Goal: Information Seeking & Learning: Learn about a topic

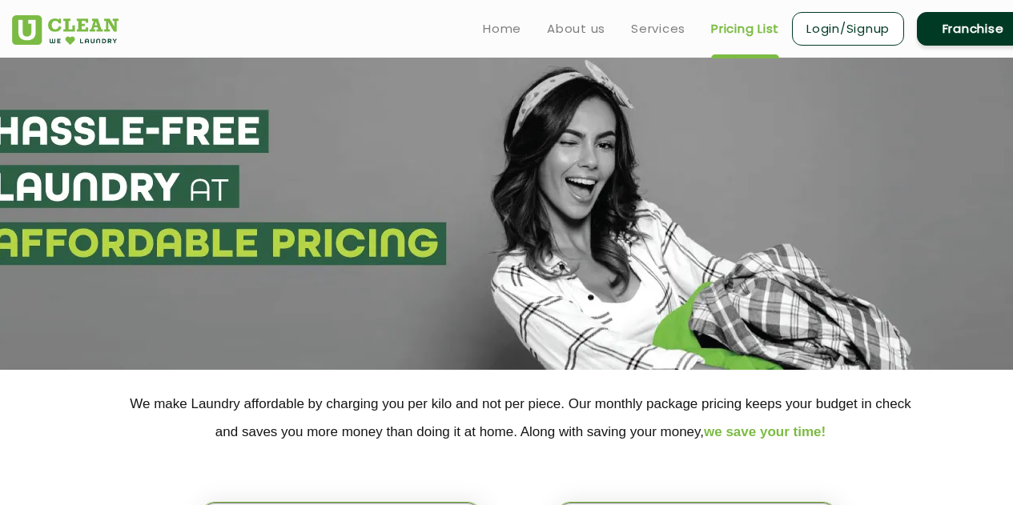
select select "2"
select select "539"
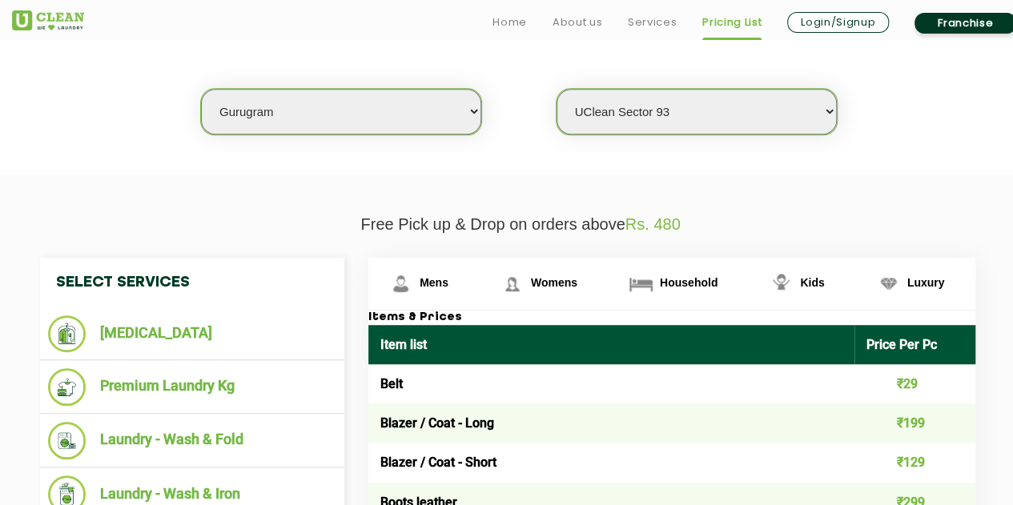
scroll to position [415, 0]
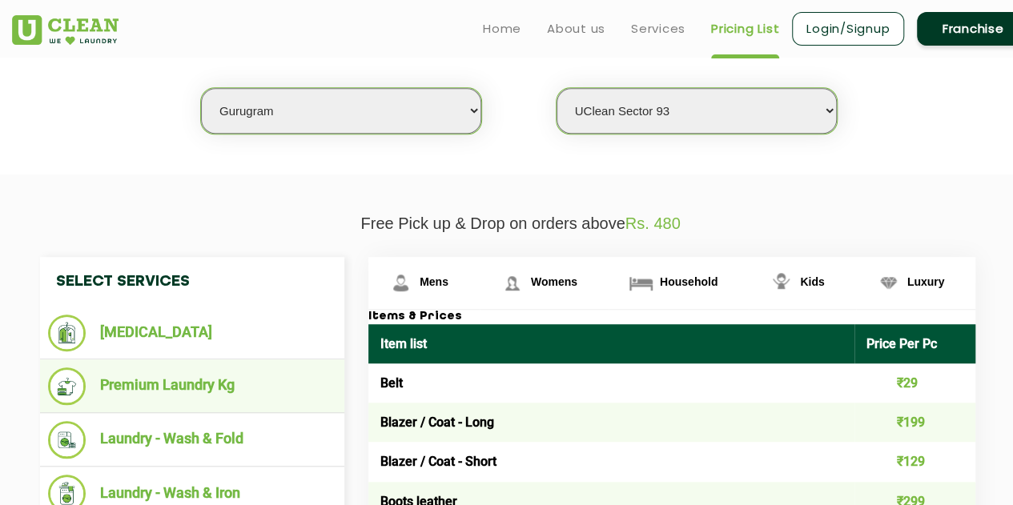
click at [218, 382] on li "Premium Laundry Kg" at bounding box center [192, 387] width 288 height 38
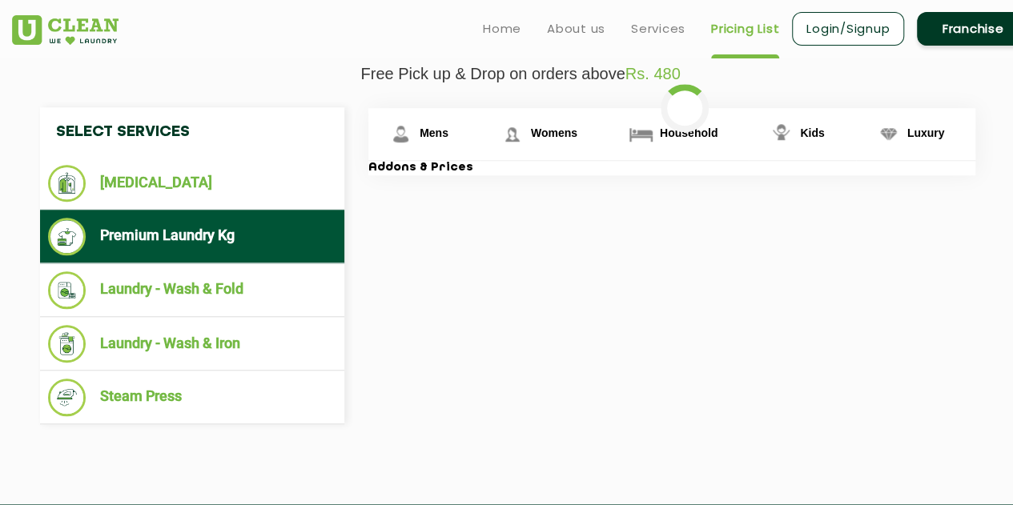
scroll to position [566, 0]
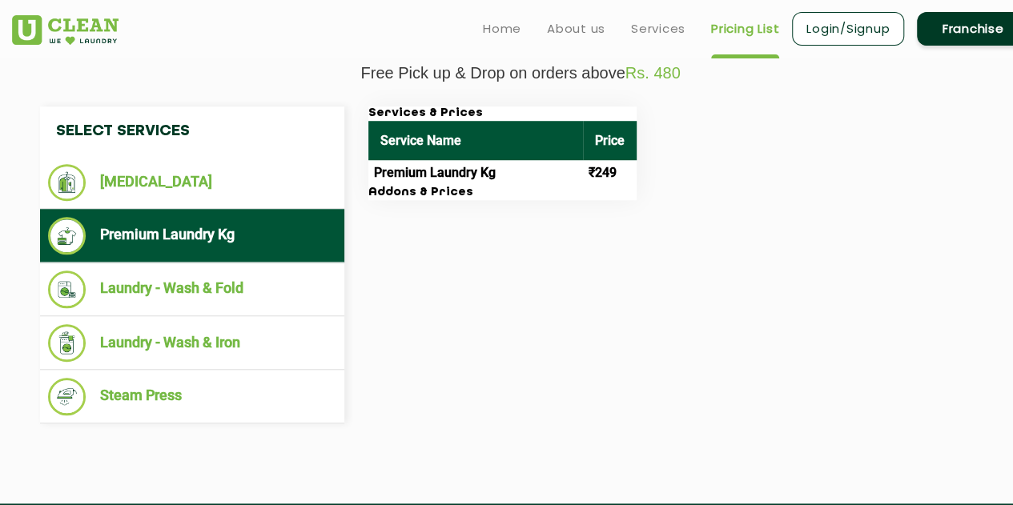
click at [493, 186] on h3 "Addons & Prices" at bounding box center [502, 193] width 268 height 14
click at [443, 140] on th "Service Name" at bounding box center [475, 140] width 215 height 39
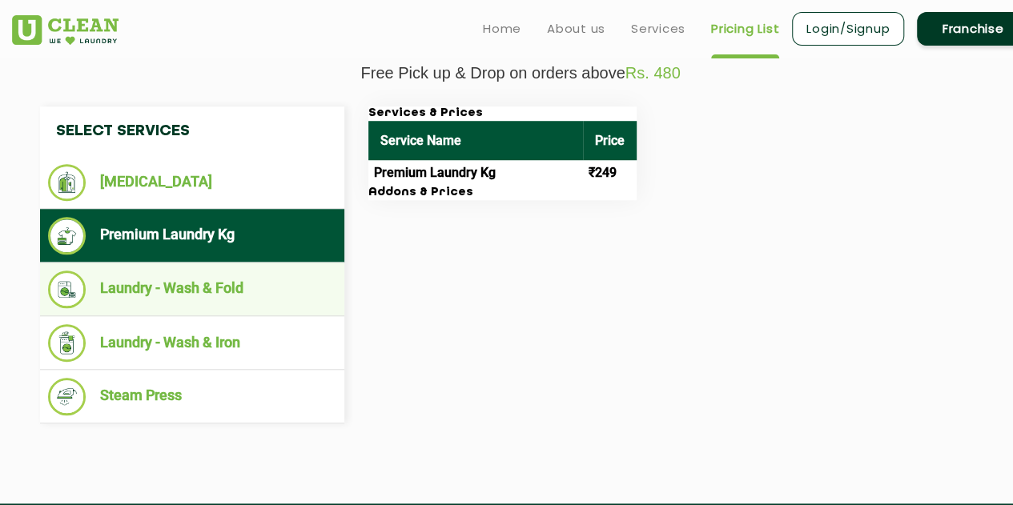
click at [231, 292] on li "Laundry - Wash & Fold" at bounding box center [192, 290] width 288 height 38
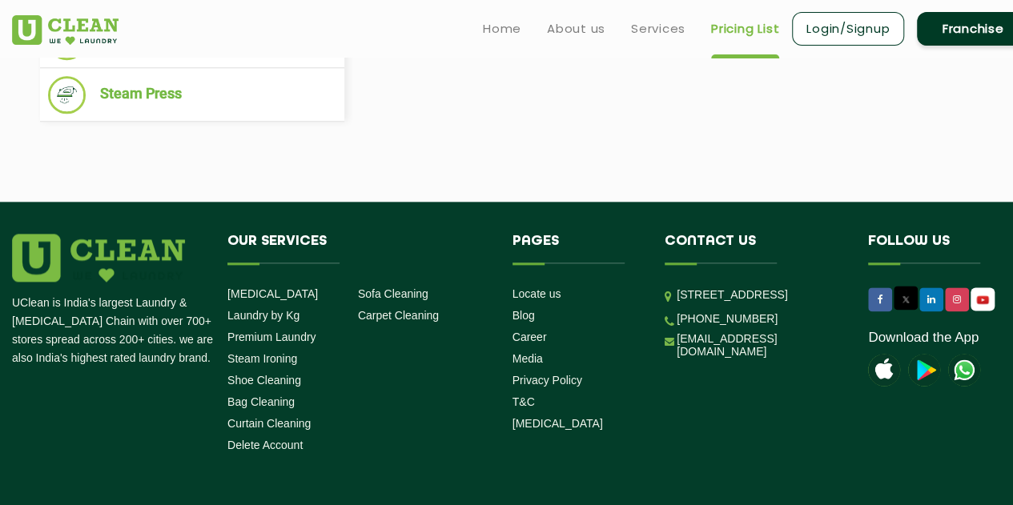
scroll to position [868, 0]
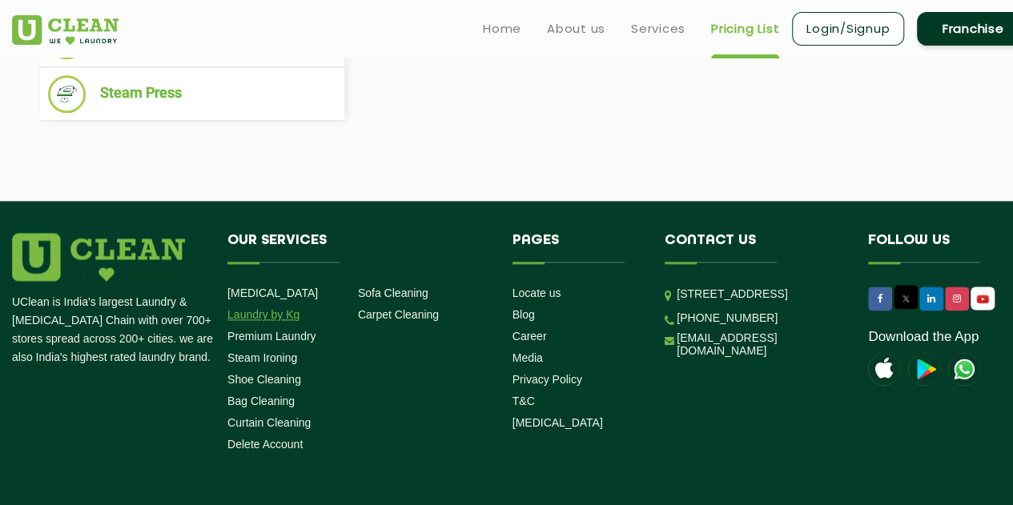
click at [269, 318] on link "Laundry by Kg" at bounding box center [263, 314] width 72 height 13
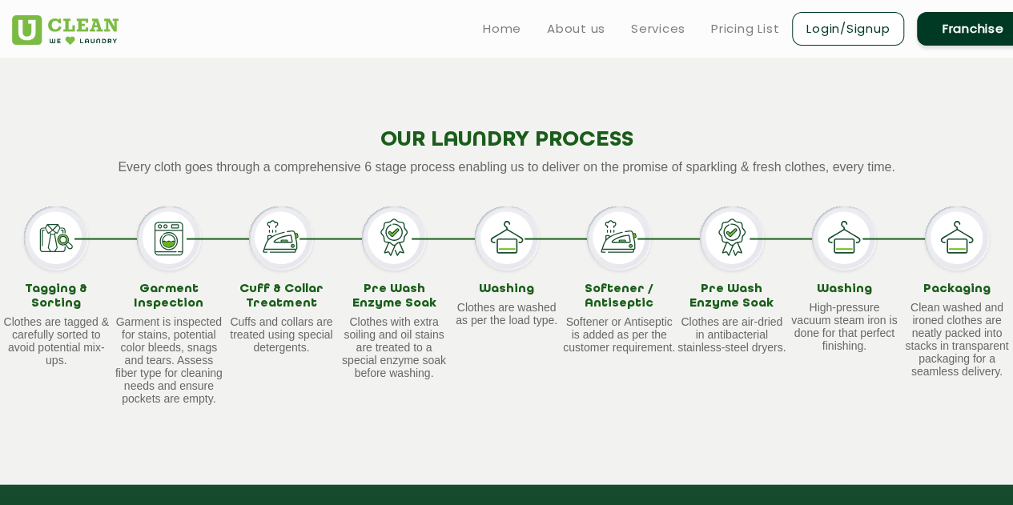
scroll to position [1484, 0]
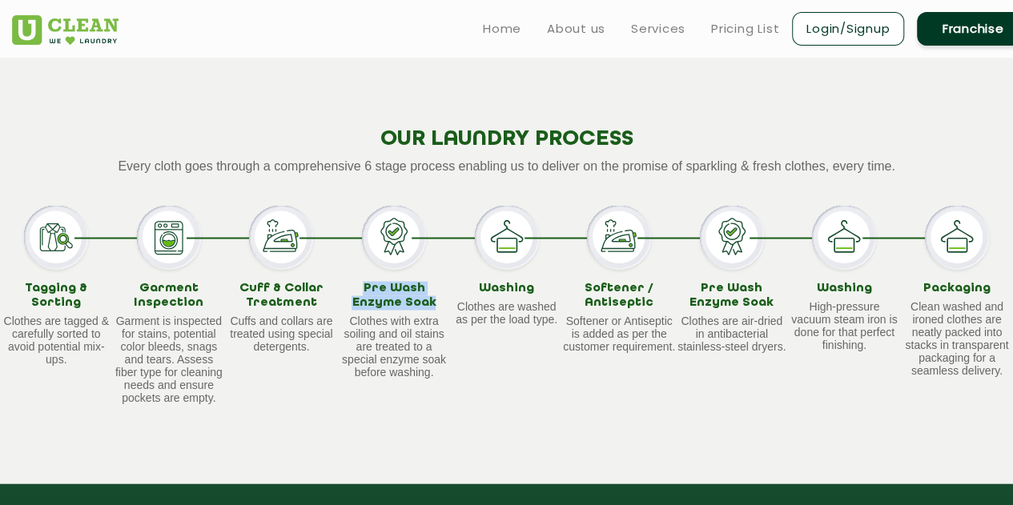
drag, startPoint x: 347, startPoint y: 309, endPoint x: 434, endPoint y: 324, distance: 88.6
click at [434, 309] on h3 "Pre Wash Enzyme Soak" at bounding box center [394, 295] width 113 height 28
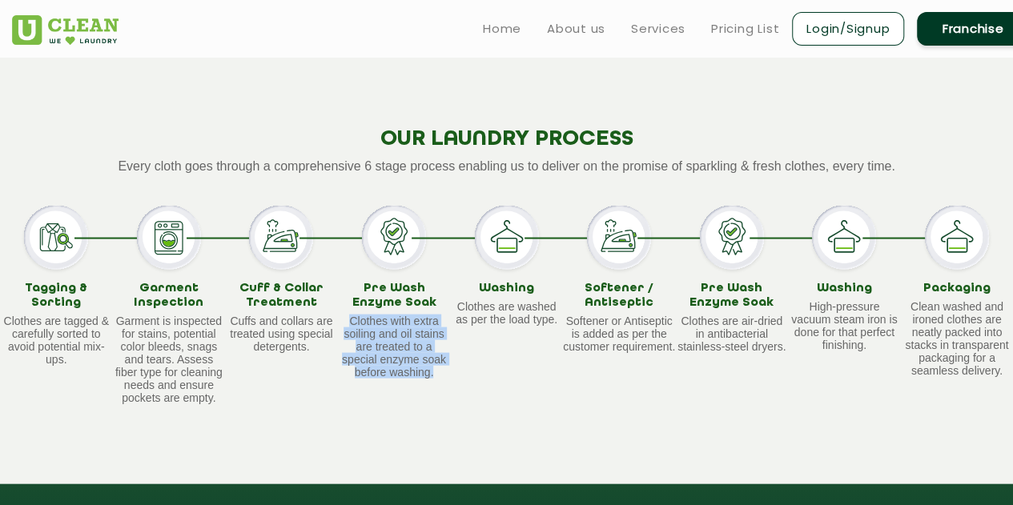
drag, startPoint x: 352, startPoint y: 342, endPoint x: 445, endPoint y: 391, distance: 105.0
click at [445, 378] on p "Clothes with extra soiling and oil stains are treated to a special enzyme soak …" at bounding box center [394, 346] width 113 height 64
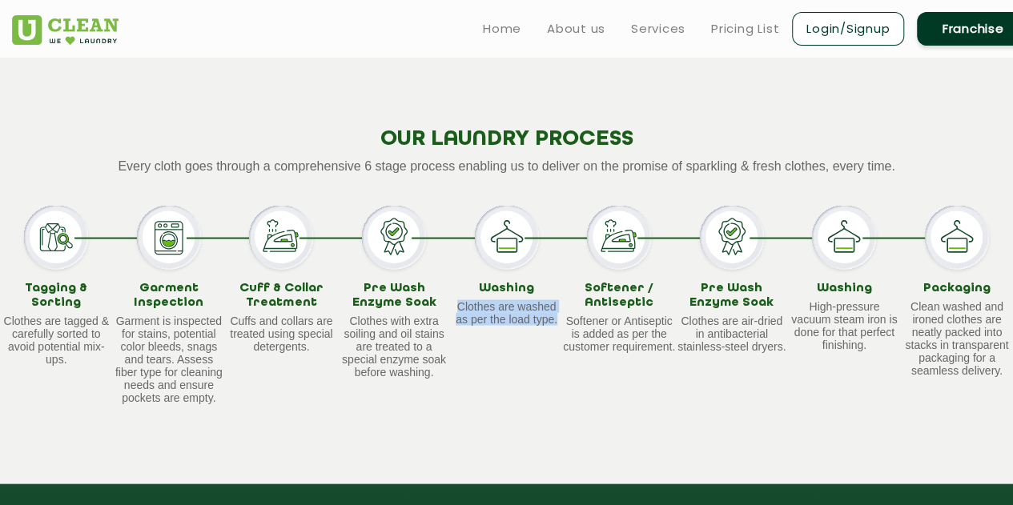
drag, startPoint x: 457, startPoint y: 329, endPoint x: 556, endPoint y: 356, distance: 103.0
click at [556, 356] on div "Washing Clothes are washed as per the load type." at bounding box center [506, 304] width 113 height 198
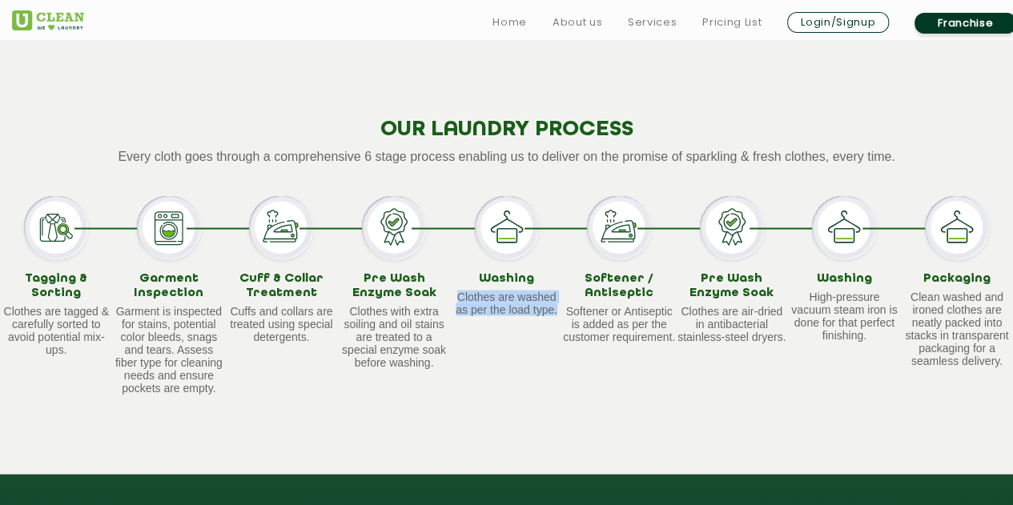
scroll to position [1494, 0]
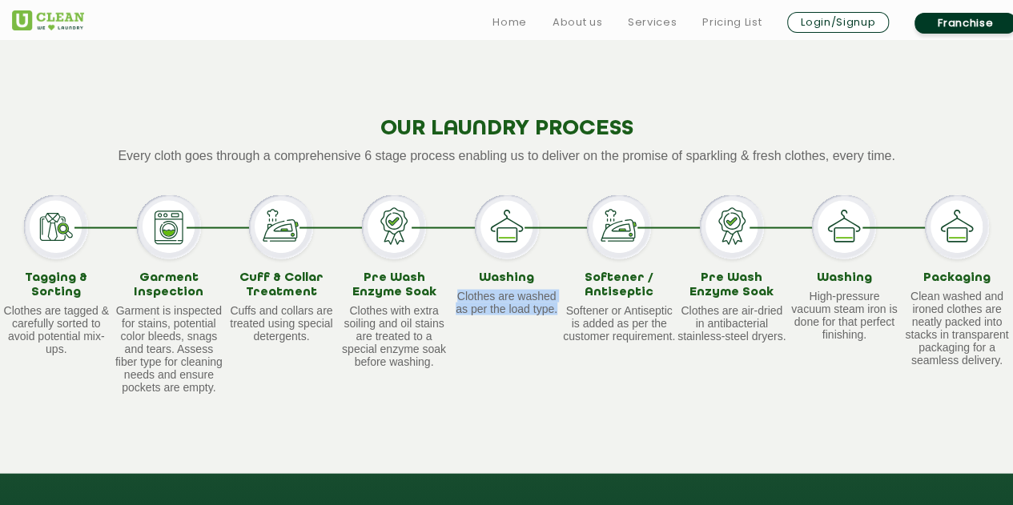
click at [532, 363] on div "Washing Clothes are washed as per the load type." at bounding box center [506, 294] width 113 height 198
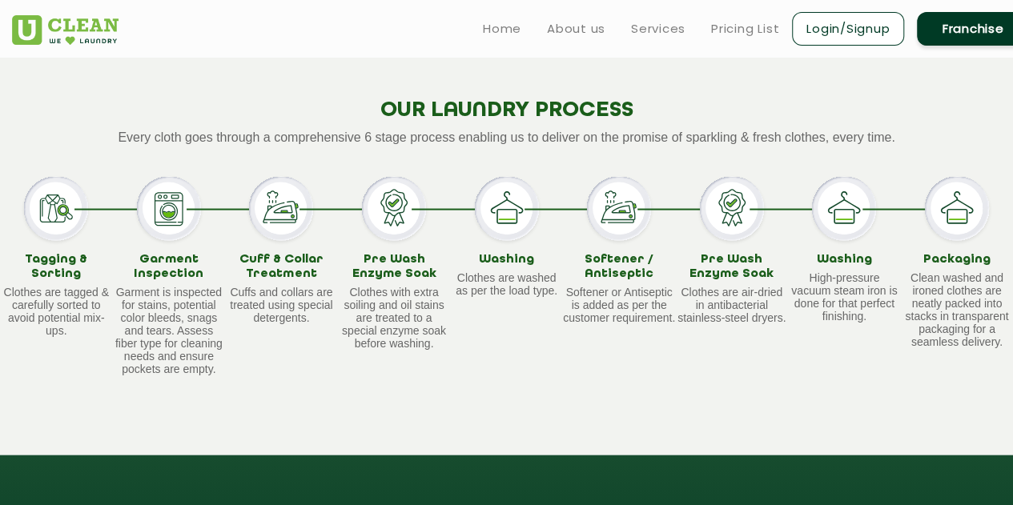
scroll to position [1513, 0]
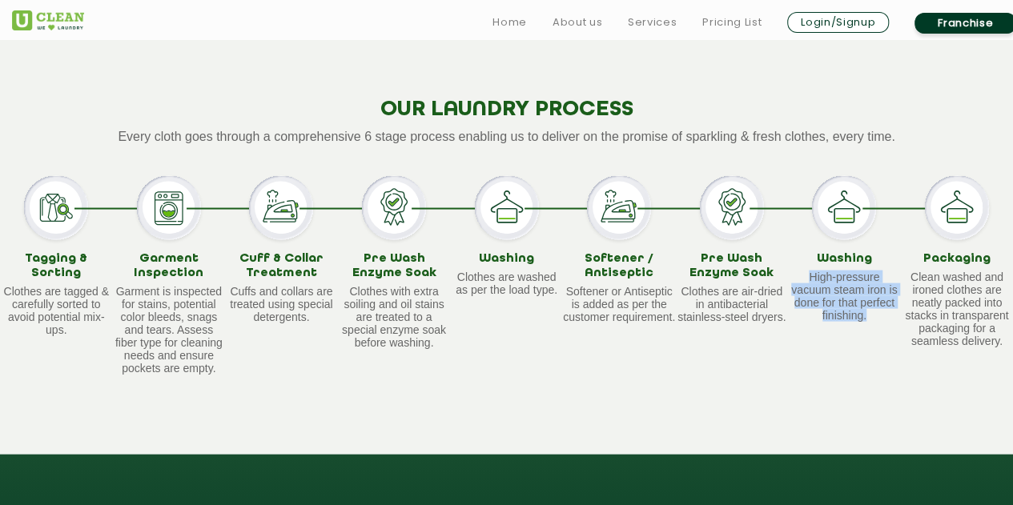
drag, startPoint x: 804, startPoint y: 296, endPoint x: 893, endPoint y: 347, distance: 102.6
click at [893, 347] on div "Washing High-pressure vacuum steam iron is done for that perfect finishing." at bounding box center [844, 274] width 113 height 198
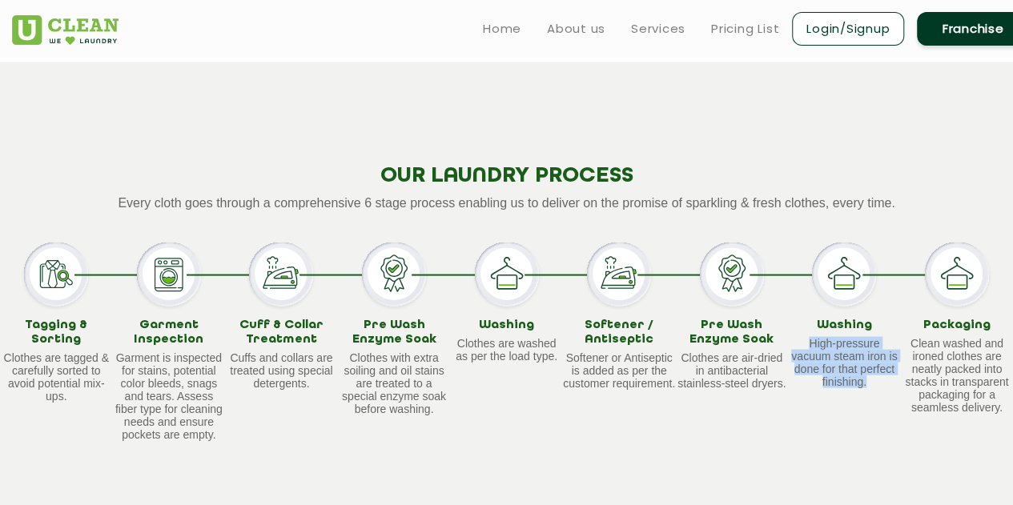
scroll to position [1445, 0]
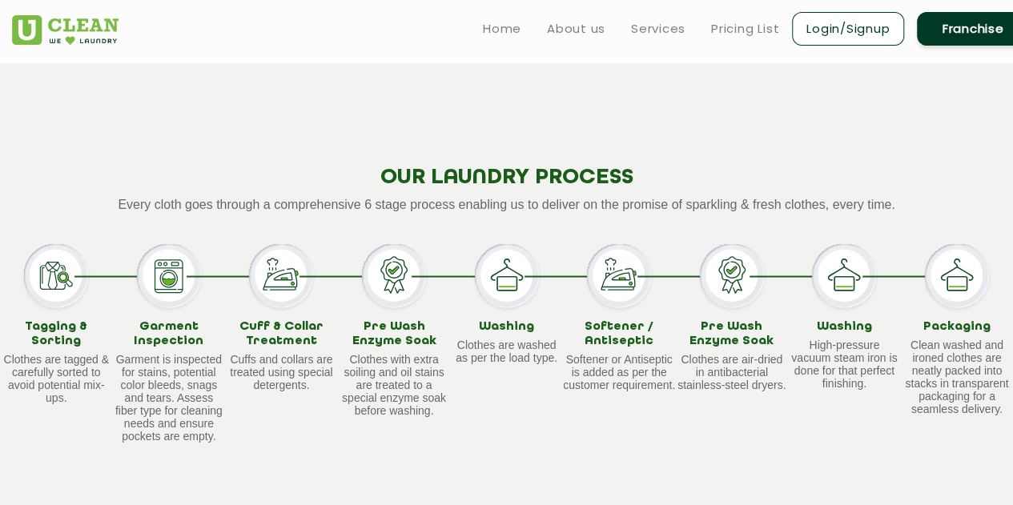
click at [650, 161] on div "OUR LAUNDRY PROCESS Every cloth goes through a comprehensive 6 stage process en…" at bounding box center [506, 292] width 1013 height 459
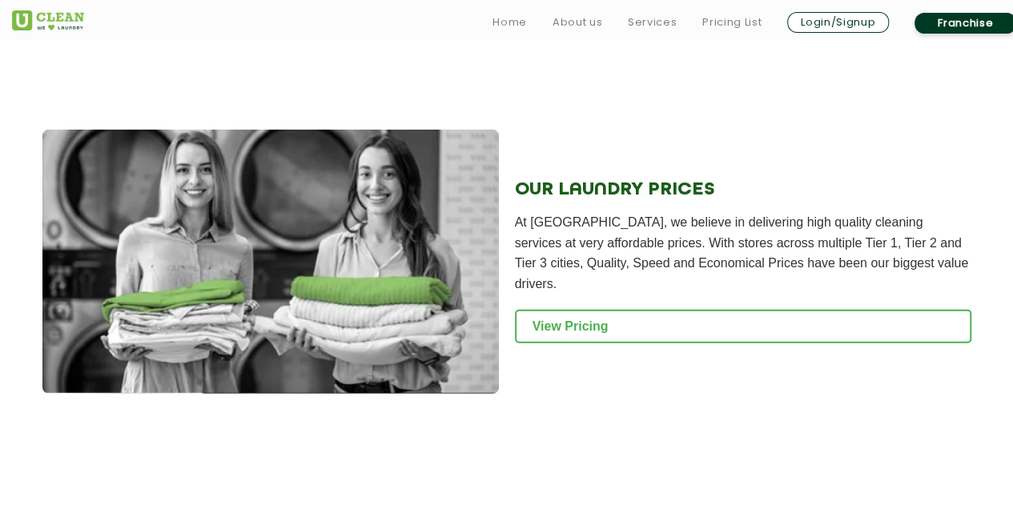
scroll to position [2131, 0]
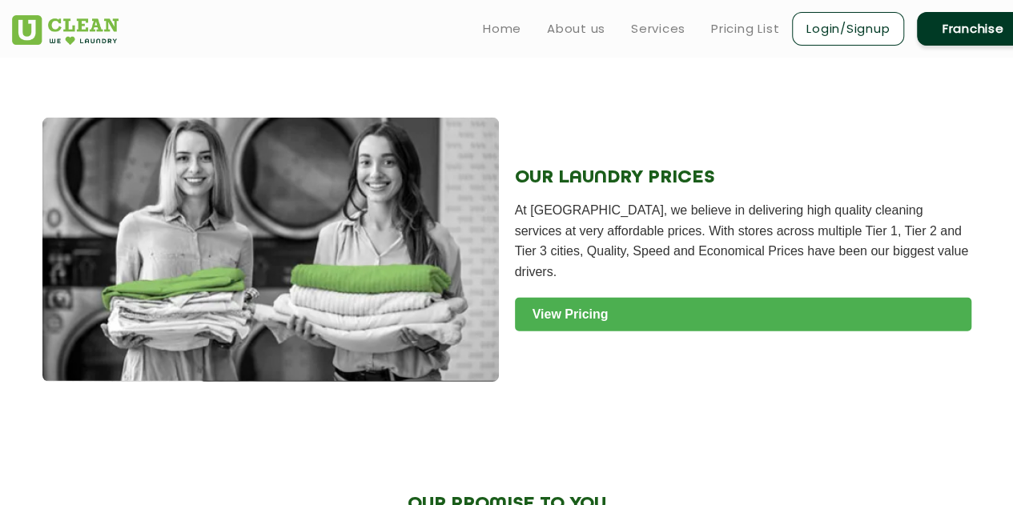
click at [637, 308] on link "View Pricing" at bounding box center [743, 315] width 457 height 34
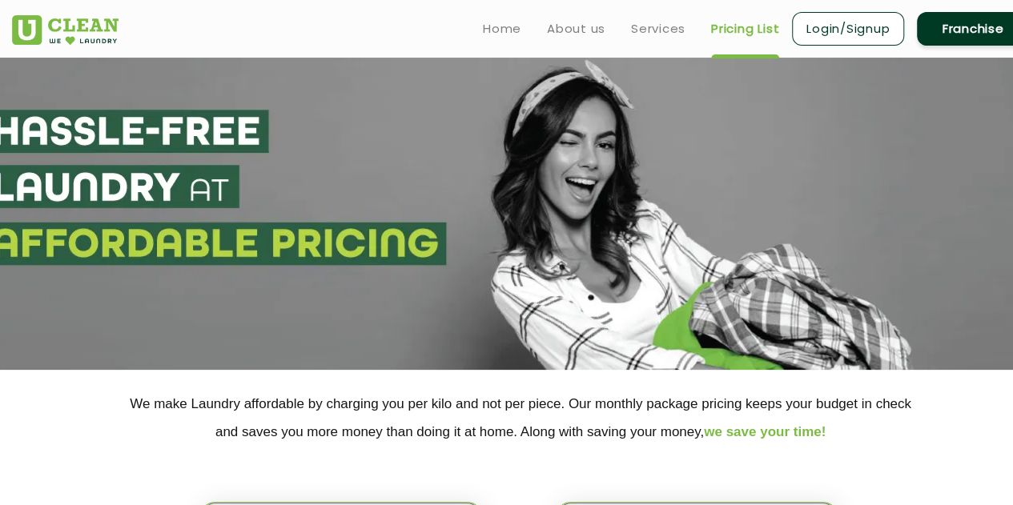
select select "0"
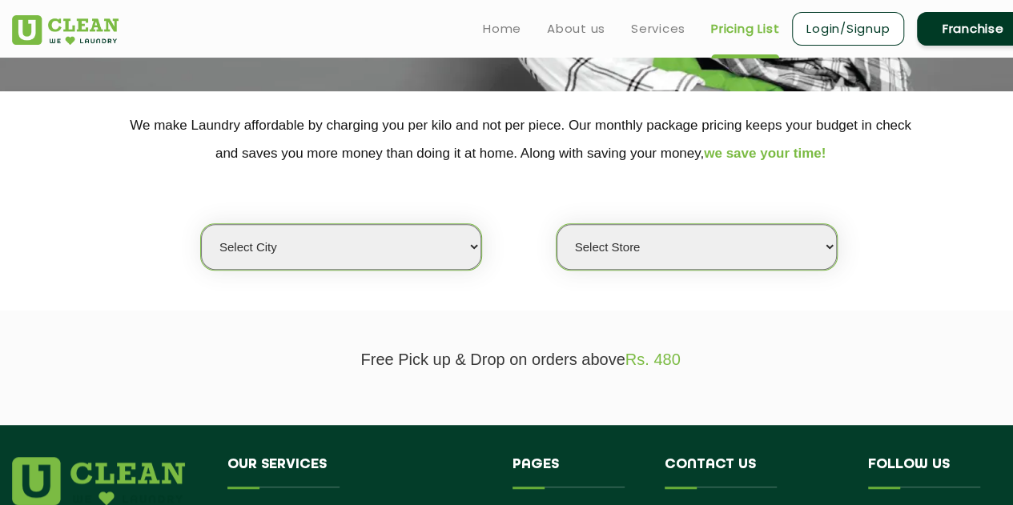
scroll to position [582, 0]
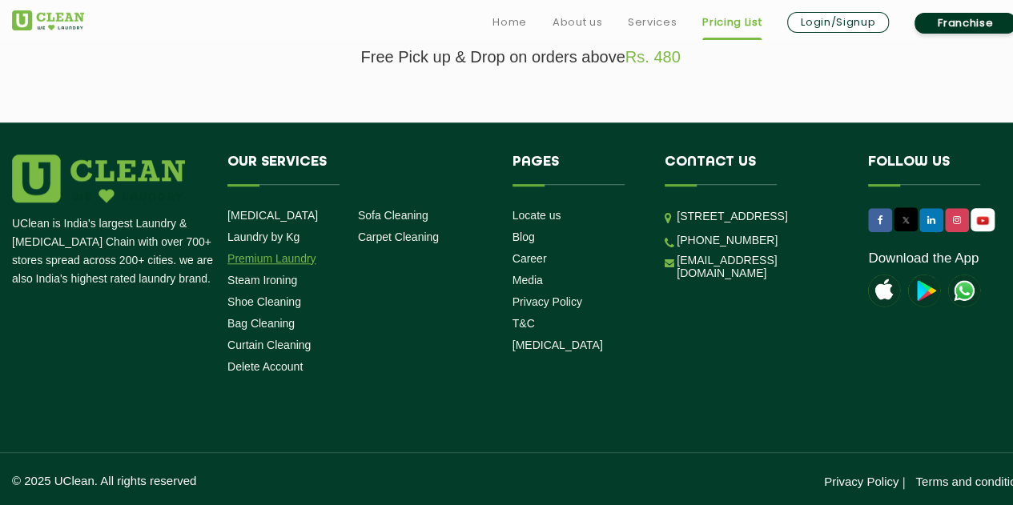
click at [273, 256] on link "Premium Laundry" at bounding box center [271, 258] width 89 height 13
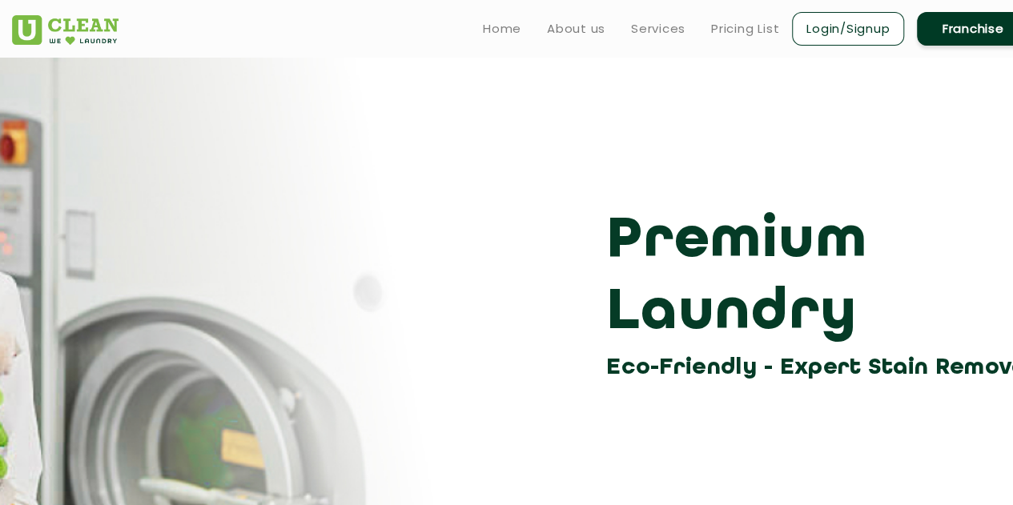
drag, startPoint x: 273, startPoint y: 256, endPoint x: 329, endPoint y: -2, distance: 264.0
click at [329, 0] on html "Home About us Services Pricing List Login/Signup Franchise Home About us Franch…" at bounding box center [506, 252] width 1013 height 505
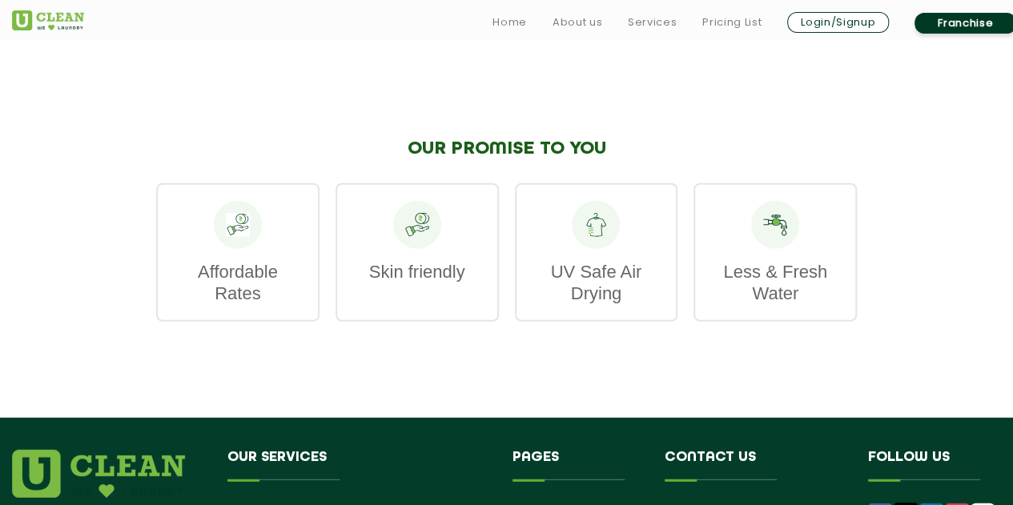
scroll to position [2323, 0]
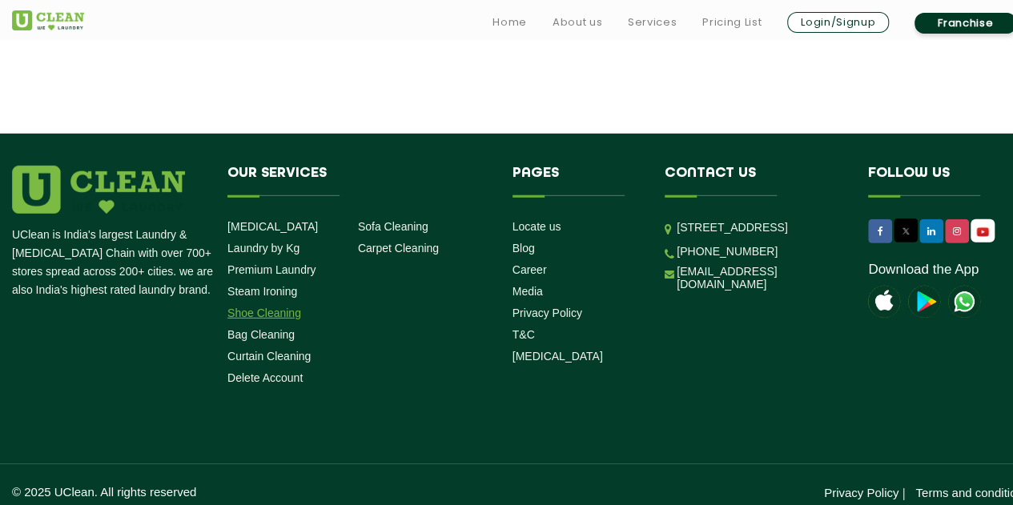
click at [259, 307] on link "Shoe Cleaning" at bounding box center [264, 313] width 74 height 13
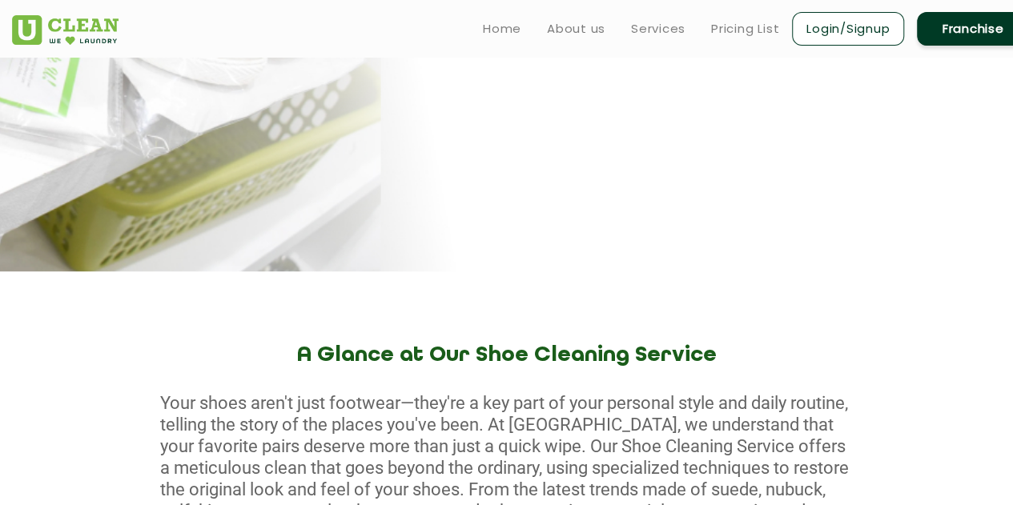
scroll to position [349, 0]
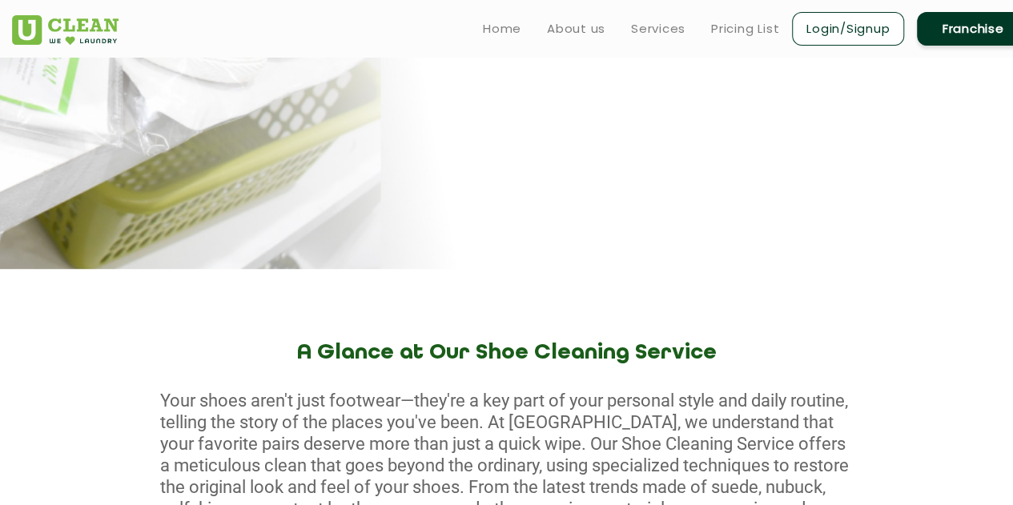
click at [952, 36] on link "Franchise" at bounding box center [973, 29] width 112 height 34
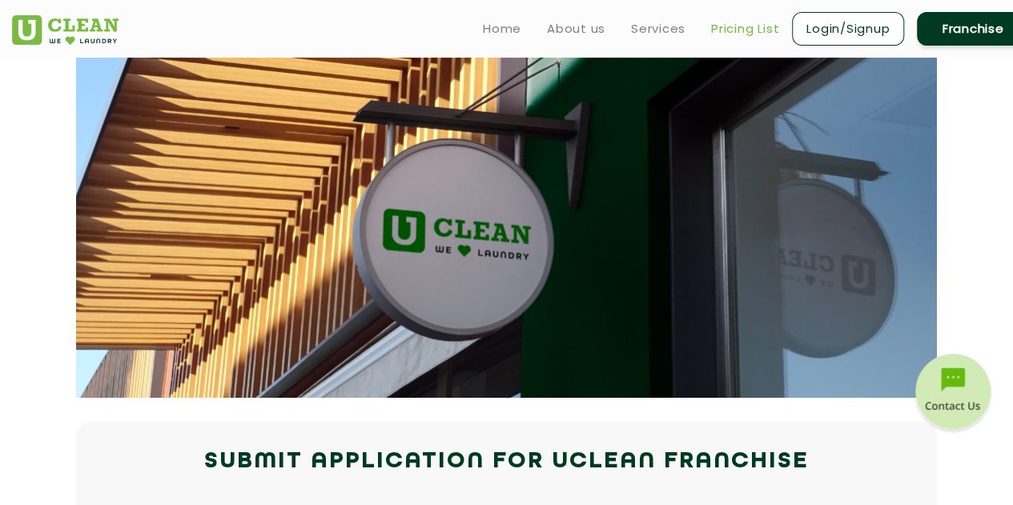
click at [737, 30] on link "Pricing List" at bounding box center [745, 28] width 68 height 19
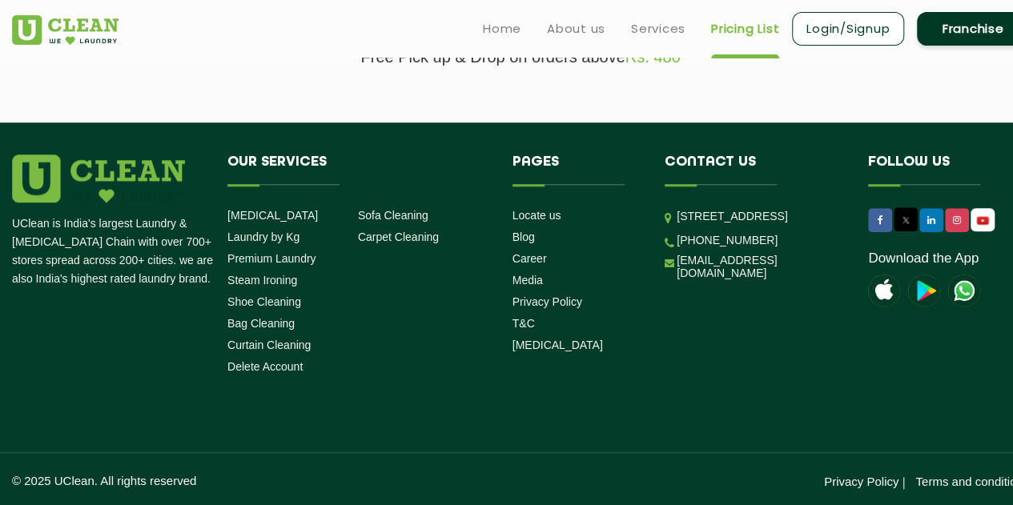
scroll to position [316, 0]
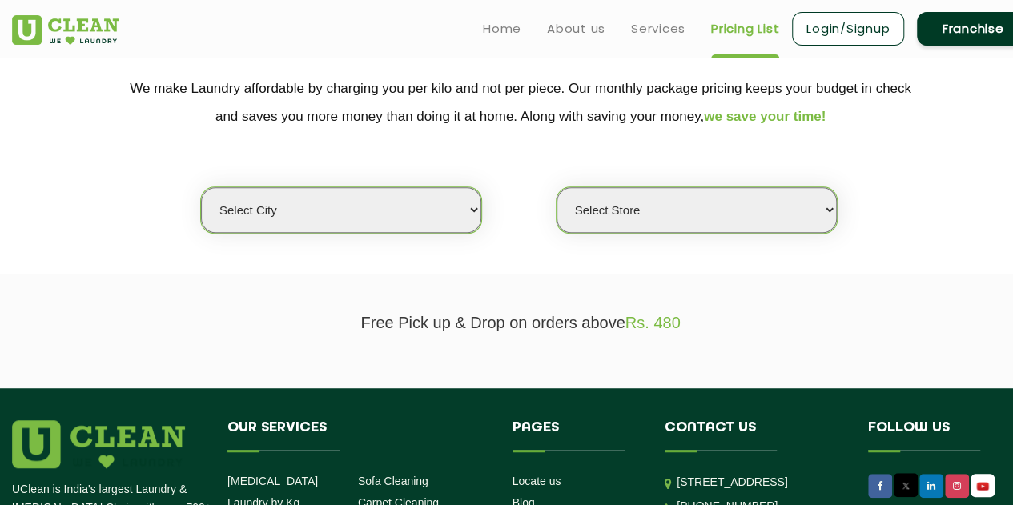
click at [436, 220] on select "Select city [GEOGRAPHIC_DATA] [GEOGRAPHIC_DATA] [GEOGRAPHIC_DATA] [GEOGRAPHIC_D…" at bounding box center [341, 210] width 280 height 46
select select "2"
click at [201, 187] on select "Select city [GEOGRAPHIC_DATA] [GEOGRAPHIC_DATA] [GEOGRAPHIC_DATA] [GEOGRAPHIC_D…" at bounding box center [341, 210] width 280 height 46
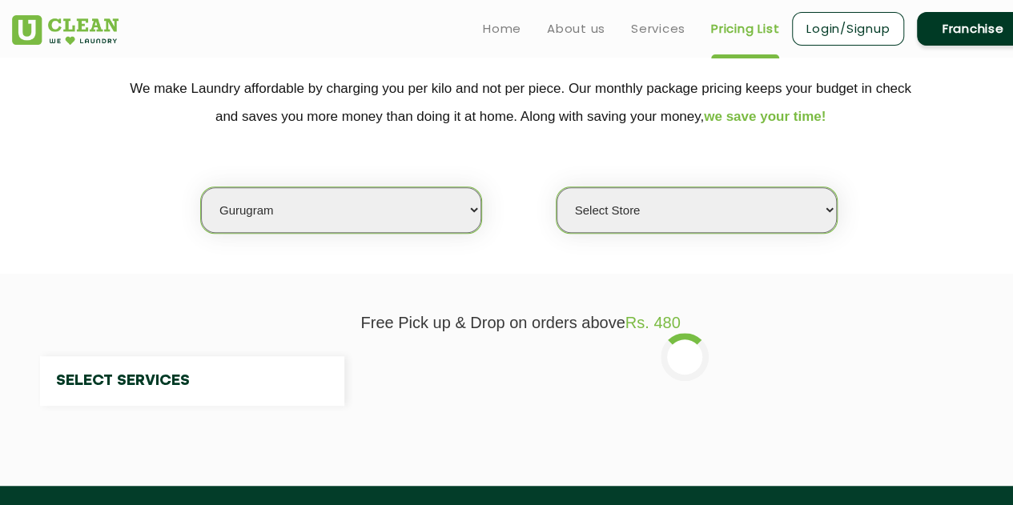
click at [622, 223] on select "Select Store [GEOGRAPHIC_DATA] Sector 66 [GEOGRAPHIC_DATA] Phase [GEOGRAPHIC_DA…" at bounding box center [697, 210] width 280 height 46
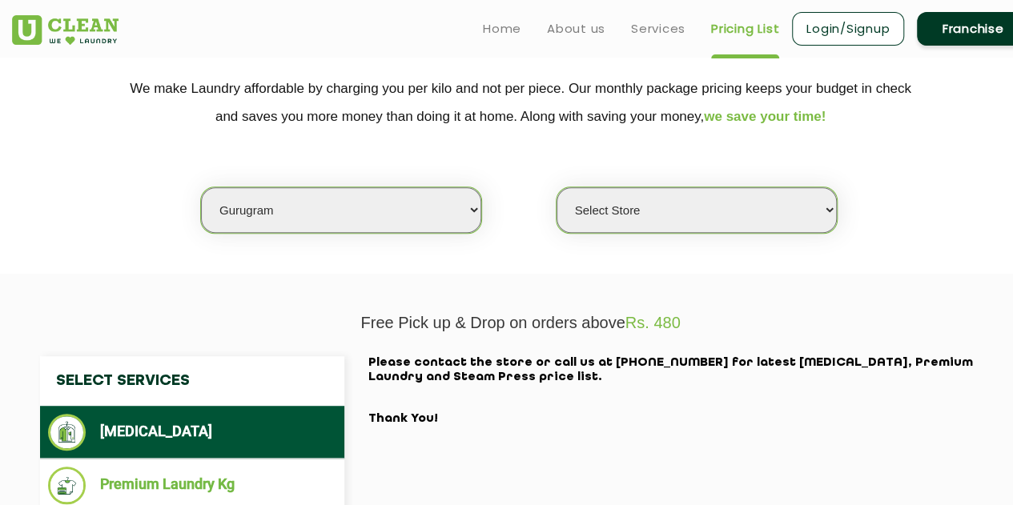
select select "539"
click at [557, 187] on select "Select Store [GEOGRAPHIC_DATA] Sector 66 [GEOGRAPHIC_DATA] Phase [GEOGRAPHIC_DA…" at bounding box center [697, 210] width 280 height 46
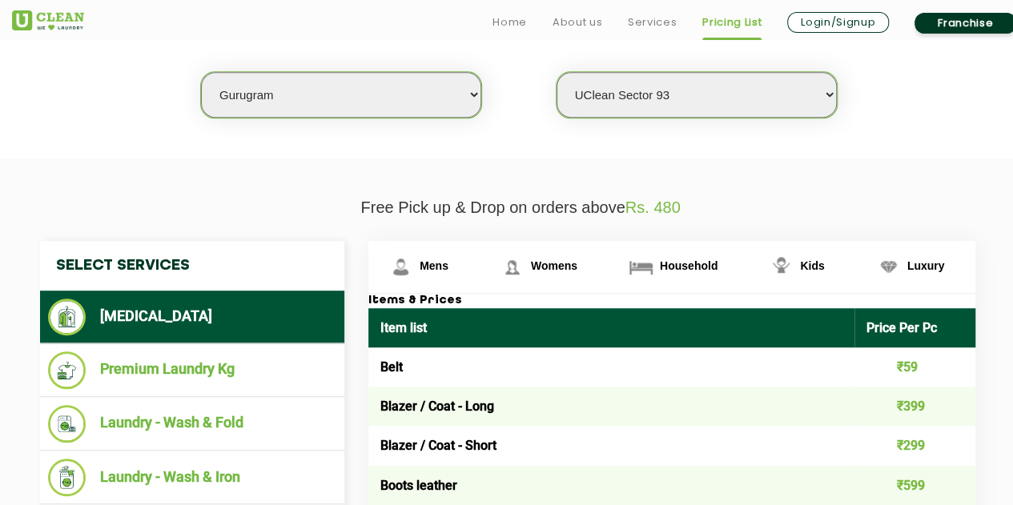
scroll to position [540, 0]
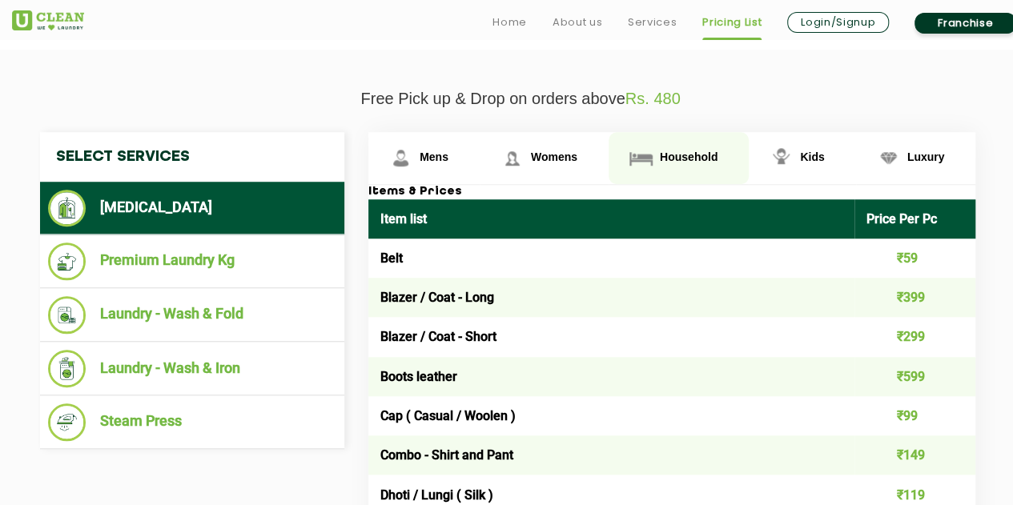
click at [449, 151] on span "Household" at bounding box center [434, 157] width 29 height 13
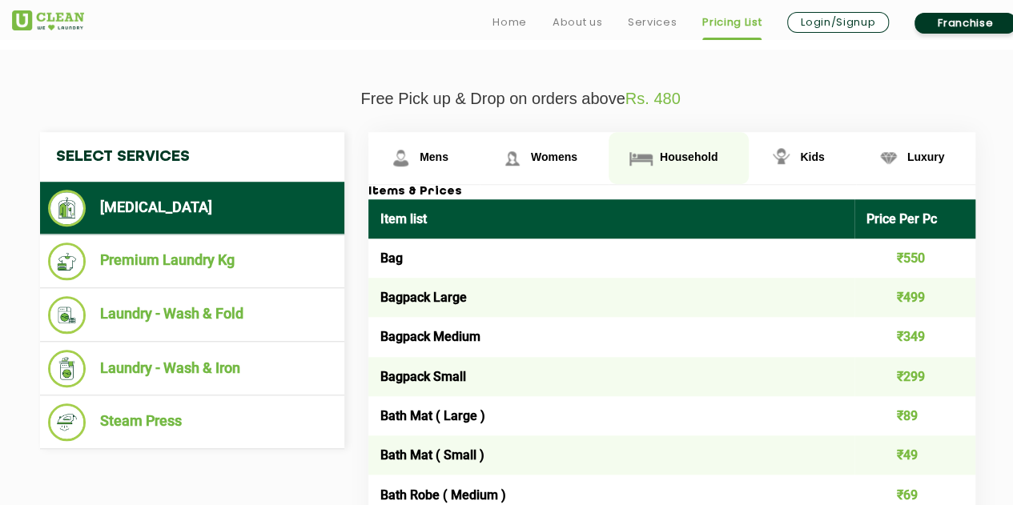
click at [689, 166] on link "Household" at bounding box center [679, 158] width 140 height 52
click at [664, 163] on link "Household" at bounding box center [679, 158] width 140 height 52
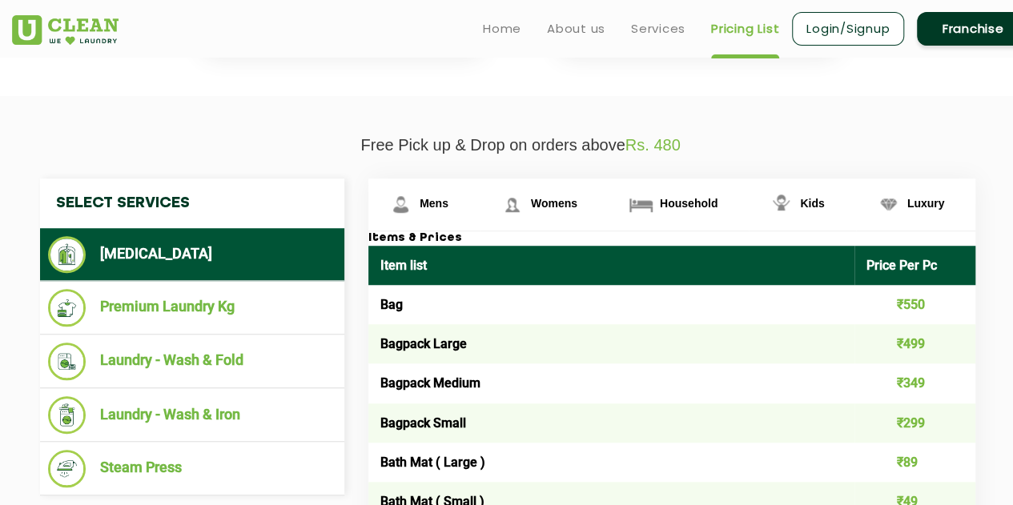
scroll to position [482, 0]
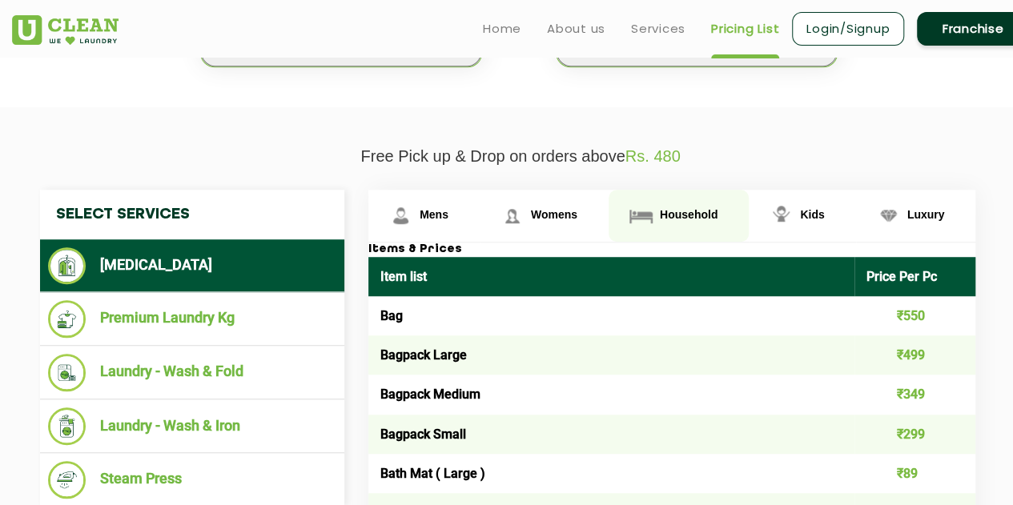
click at [669, 209] on span "Household" at bounding box center [689, 214] width 58 height 13
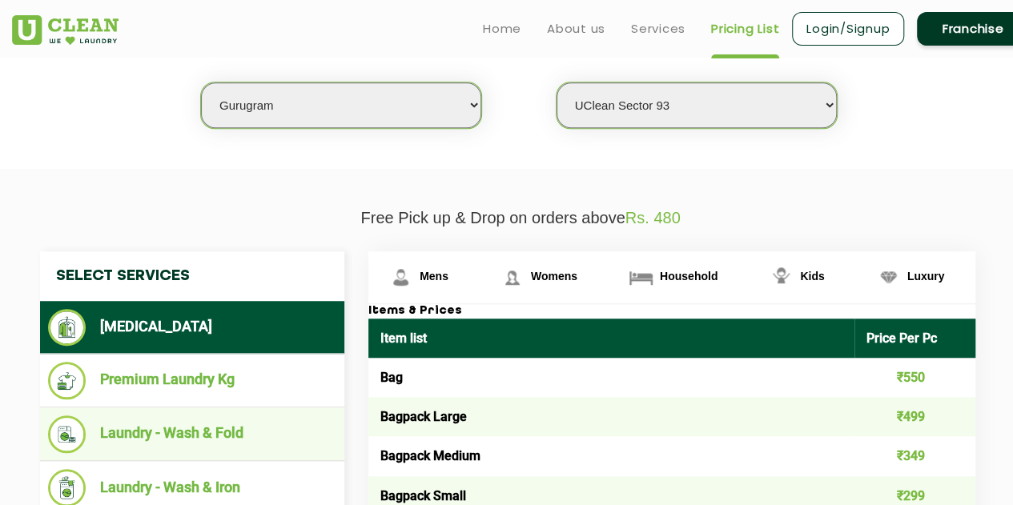
scroll to position [387, 0]
